Goal: Navigation & Orientation: Find specific page/section

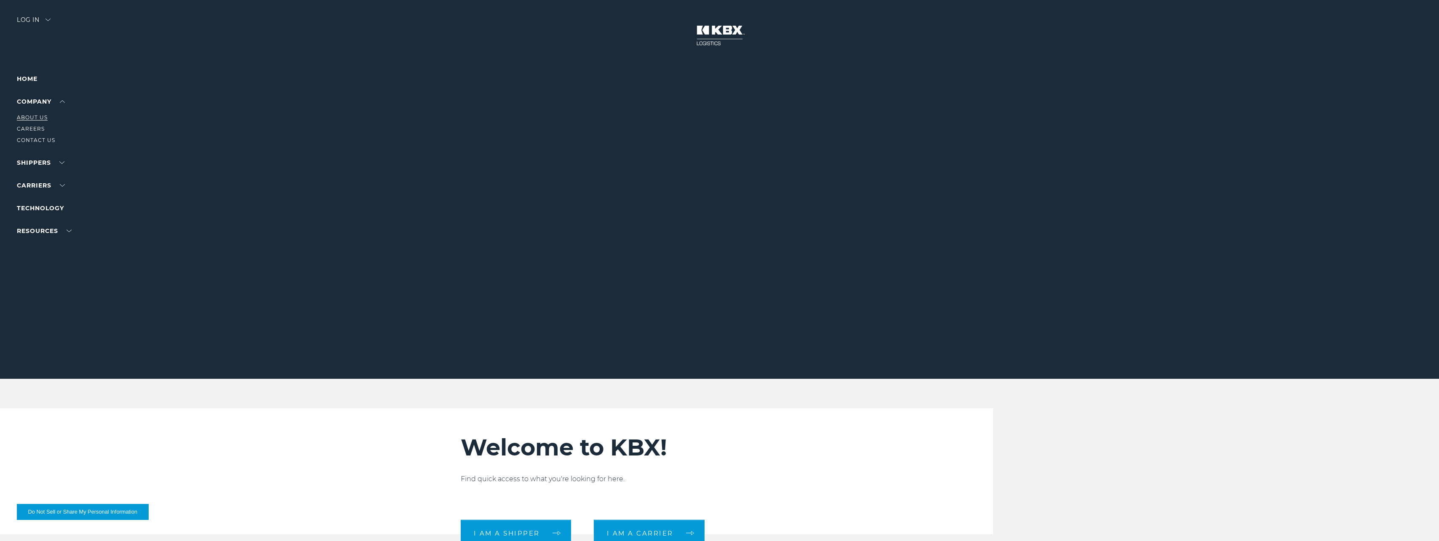
click at [35, 115] on link "About Us" at bounding box center [32, 117] width 31 height 6
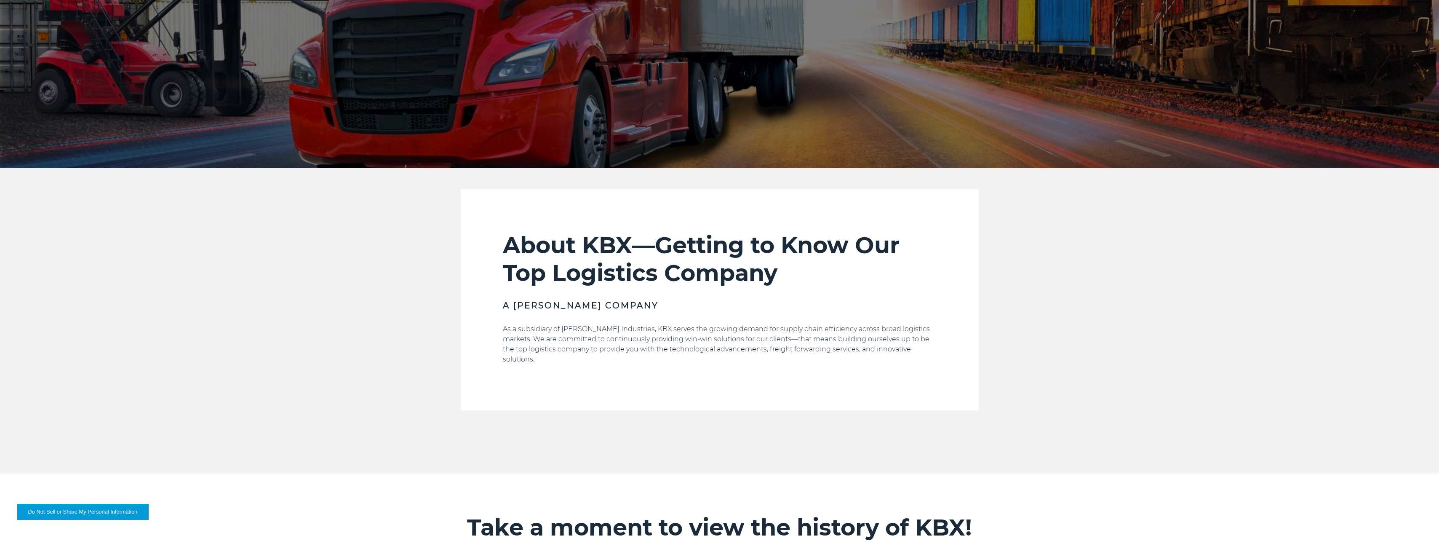
scroll to position [421, 0]
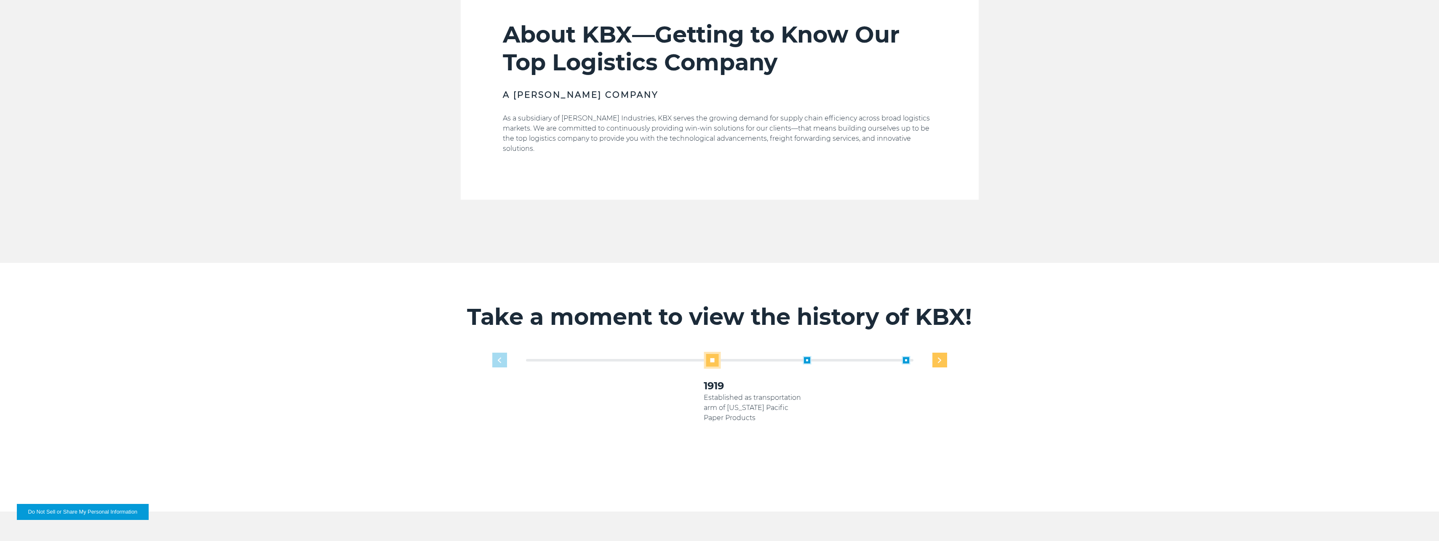
click at [942, 353] on div "Next slide" at bounding box center [940, 360] width 15 height 15
click at [941, 353] on div "Next slide" at bounding box center [940, 360] width 15 height 15
click at [941, 357] on img "Next slide" at bounding box center [939, 359] width 3 height 5
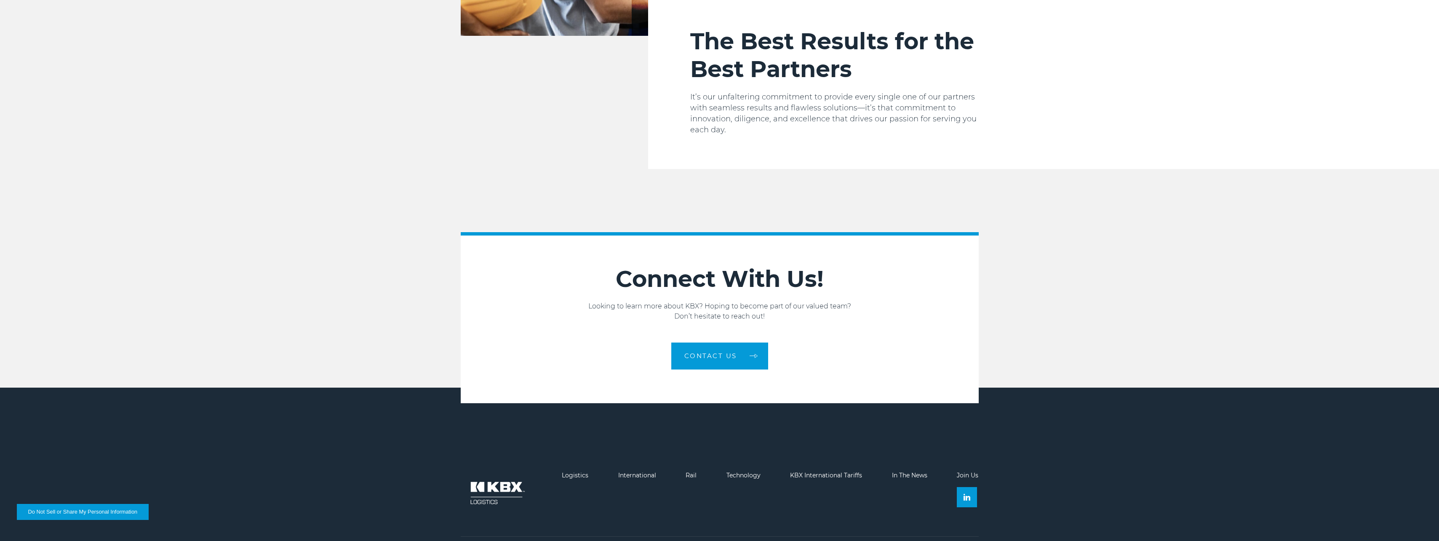
scroll to position [1380, 0]
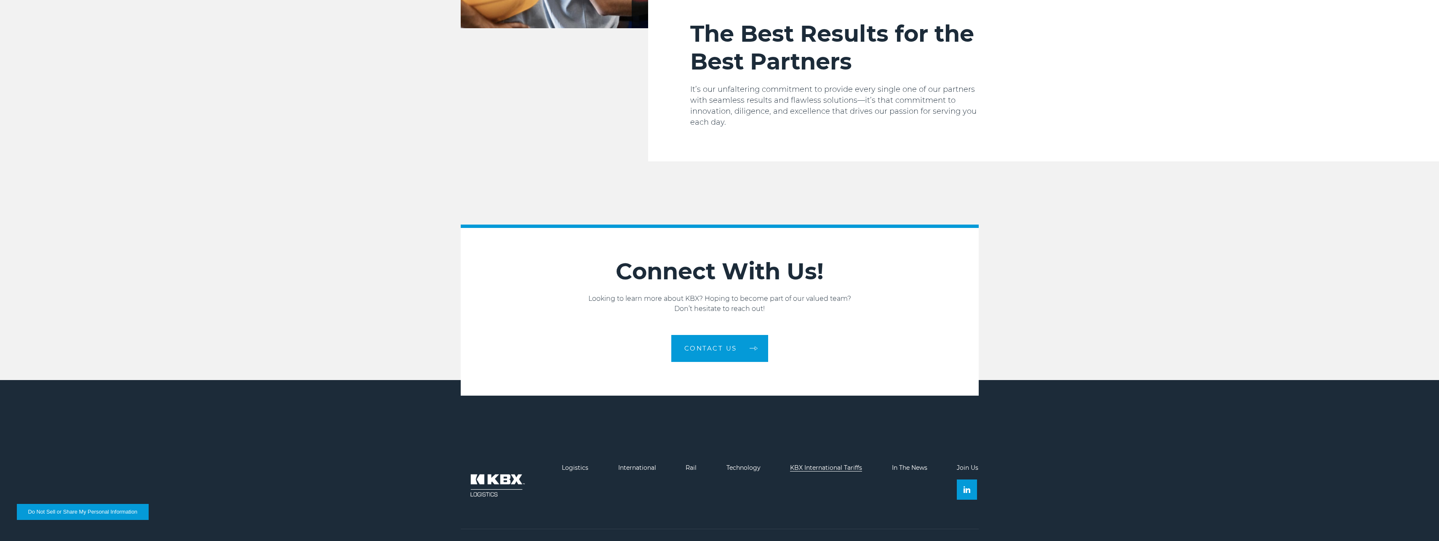
click at [828, 464] on link "KBX International Tariffs" at bounding box center [826, 468] width 72 height 8
click at [574, 464] on link "Logistics" at bounding box center [575, 468] width 27 height 8
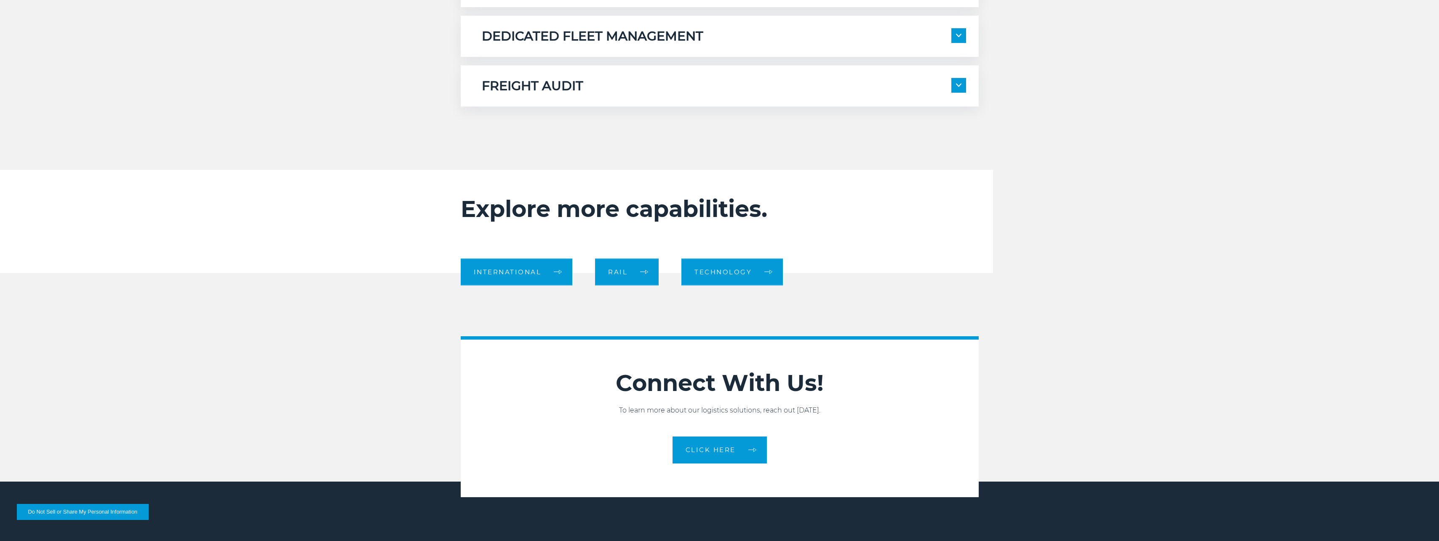
scroll to position [922, 0]
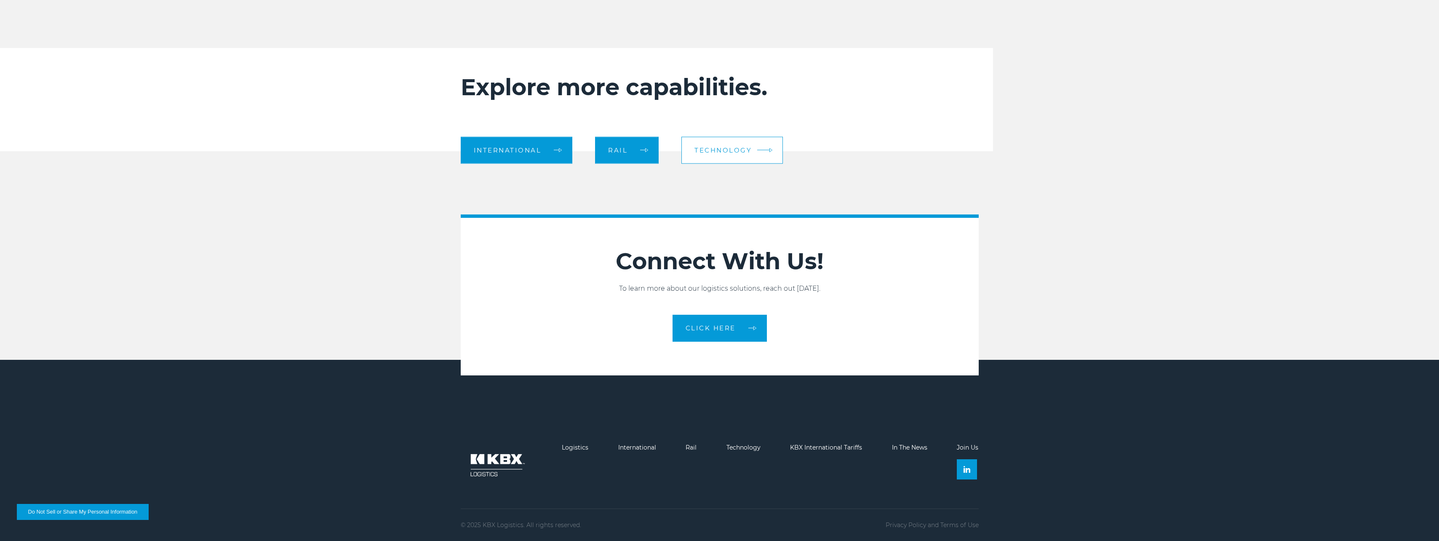
click at [742, 150] on span "Technology" at bounding box center [723, 150] width 57 height 6
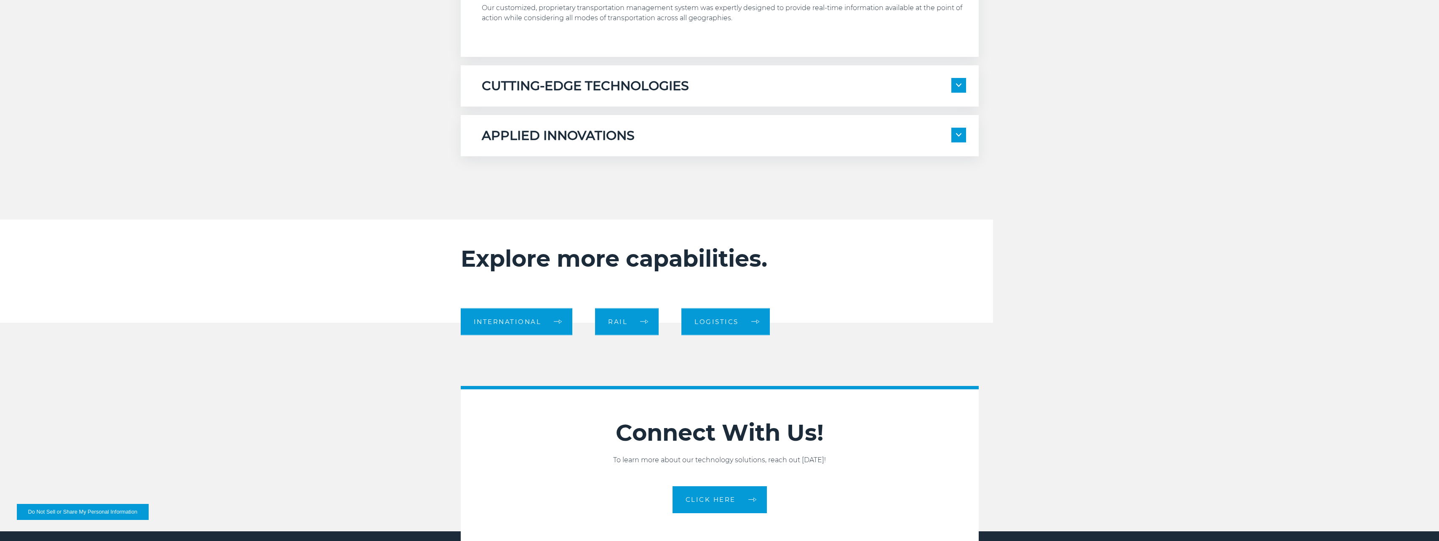
scroll to position [691, 0]
